Goal: Task Accomplishment & Management: Manage account settings

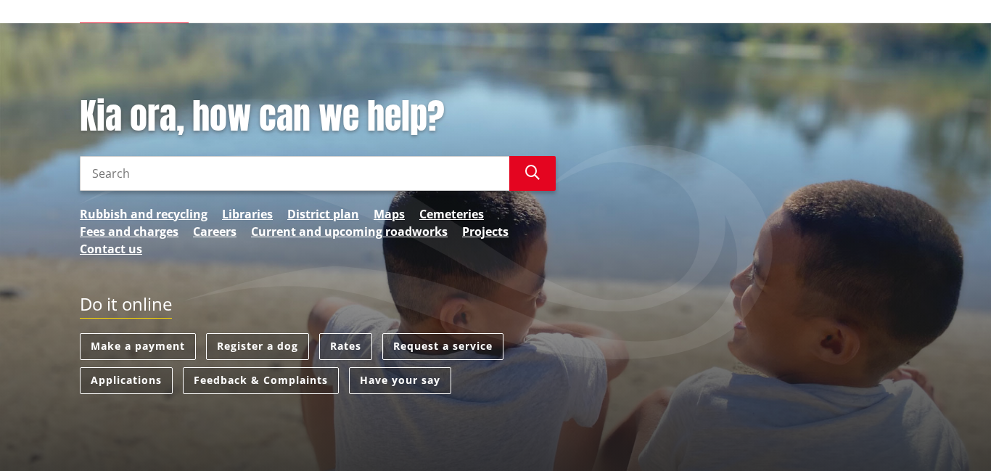
scroll to position [113, 0]
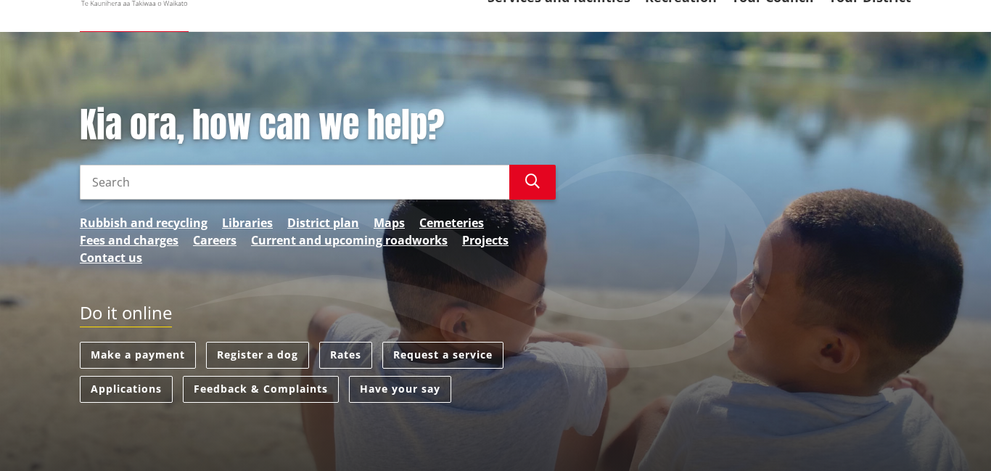
click at [96, 176] on input "Search" at bounding box center [294, 182] width 429 height 35
type input "edit details"
click at [528, 178] on icon "button" at bounding box center [532, 181] width 15 height 15
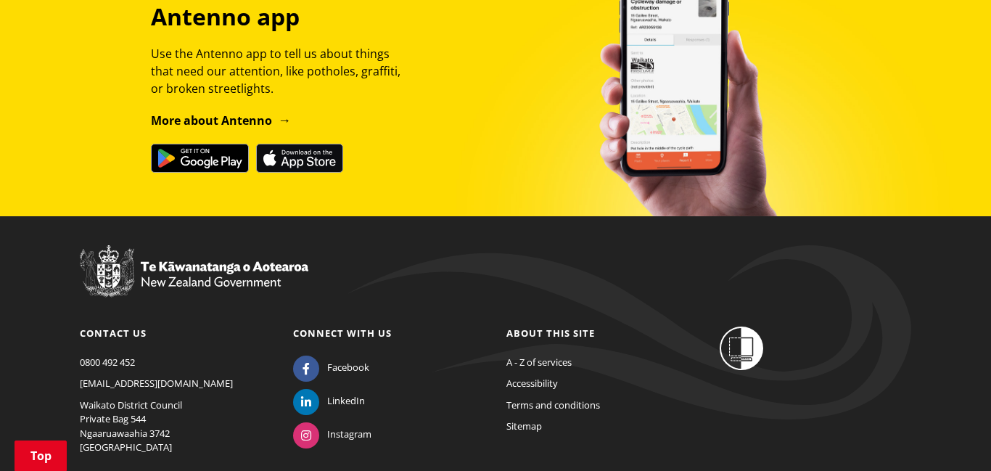
scroll to position [2212, 0]
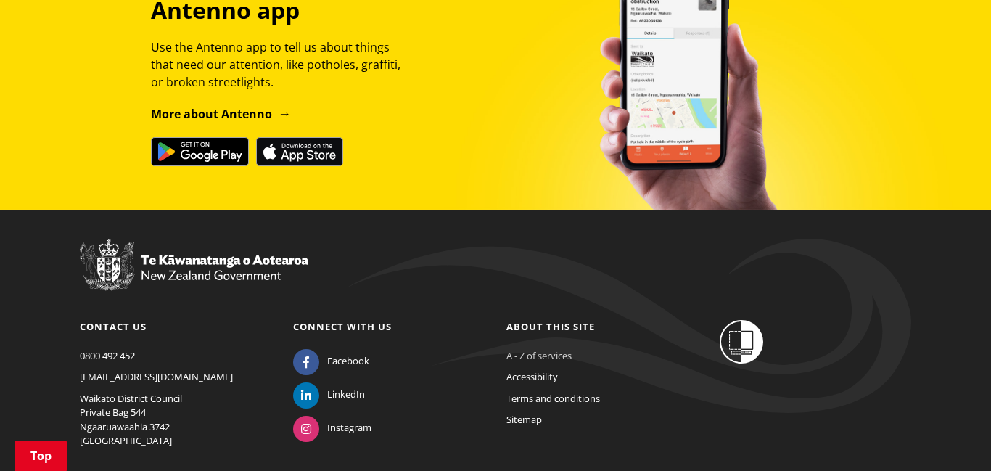
click at [527, 355] on link "A - Z of services" at bounding box center [538, 355] width 65 height 13
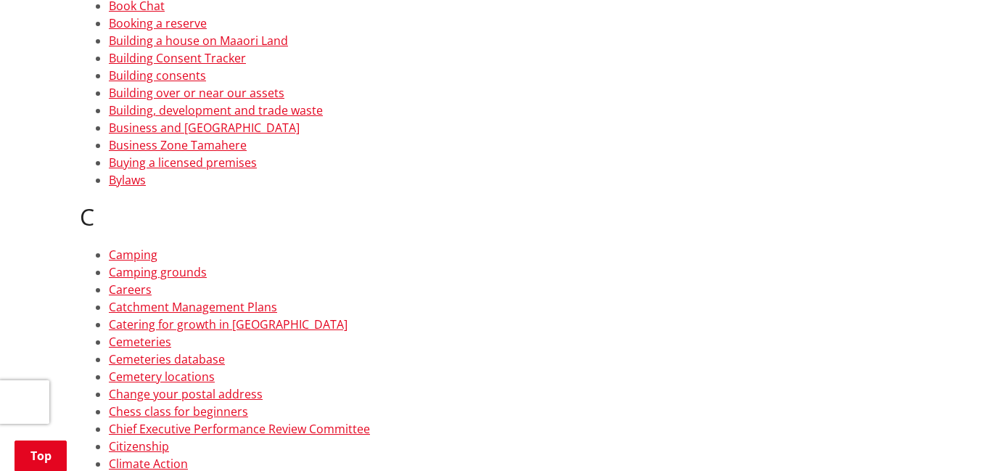
scroll to position [1035, 0]
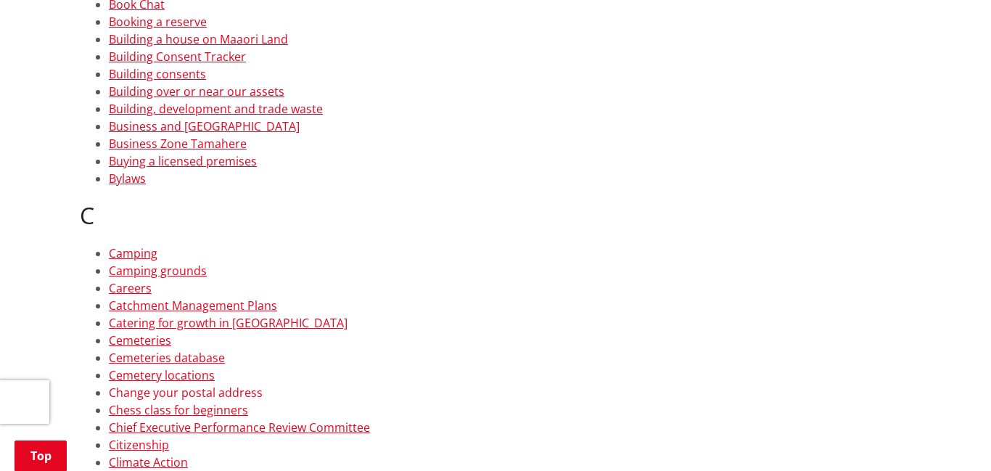
click at [231, 394] on link "Change your postal address" at bounding box center [186, 392] width 154 height 16
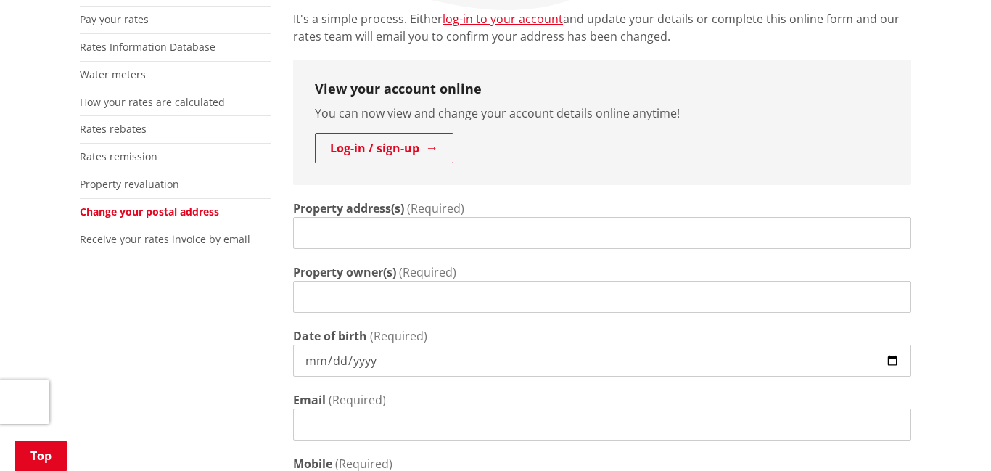
scroll to position [305, 0]
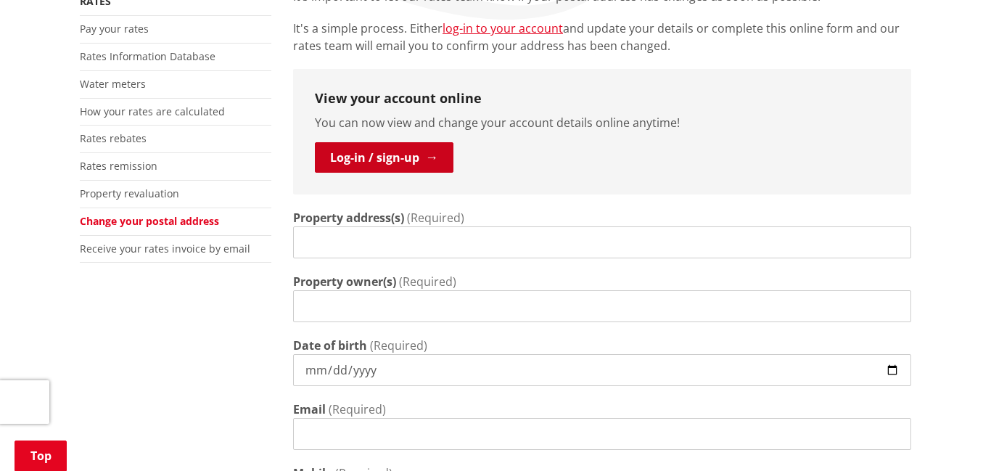
click at [395, 154] on link "Log-in / sign-up" at bounding box center [384, 157] width 139 height 30
